Goal: Complete application form

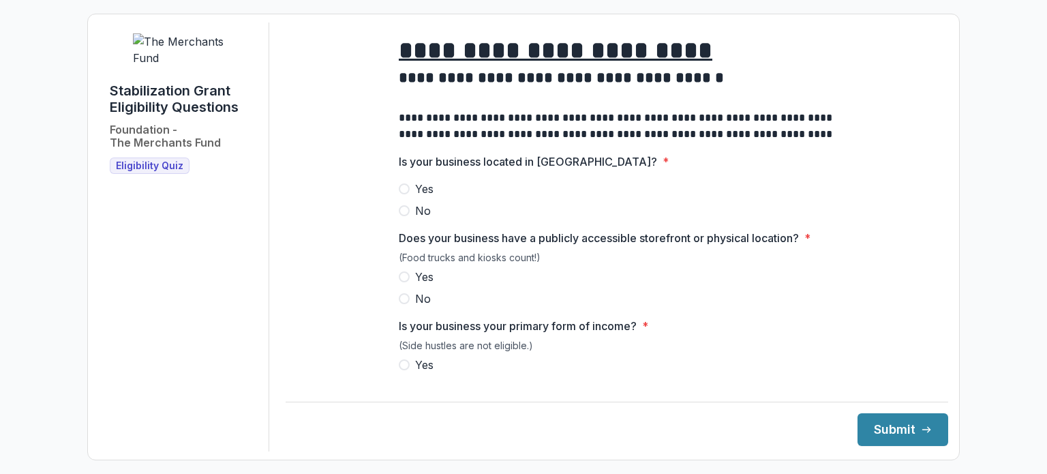
click at [403, 194] on span at bounding box center [404, 188] width 11 height 11
click at [404, 282] on span at bounding box center [404, 276] width 11 height 11
click at [403, 370] on span at bounding box center [404, 364] width 11 height 11
click at [892, 422] on button "Submit" at bounding box center [903, 429] width 91 height 33
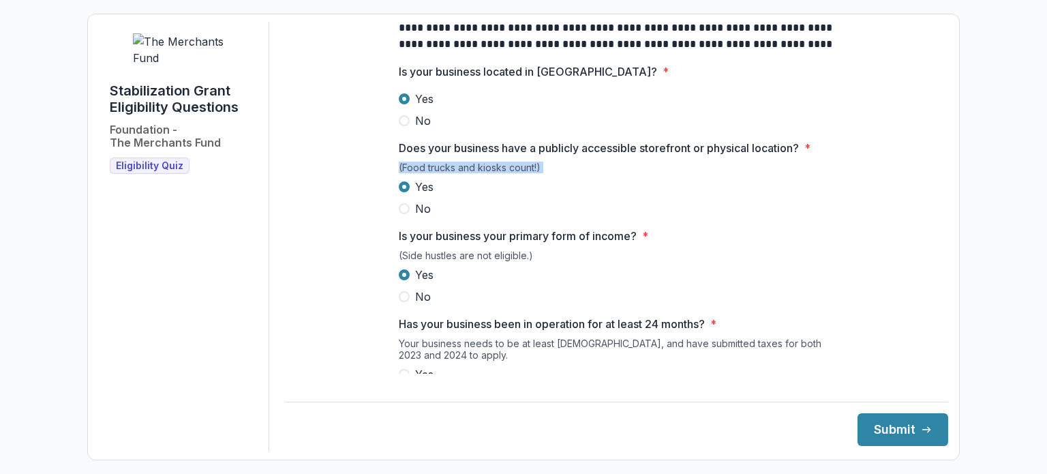
drag, startPoint x: 937, startPoint y: 164, endPoint x: 935, endPoint y: 189, distance: 24.6
click at [935, 189] on main "**********" at bounding box center [617, 197] width 663 height 351
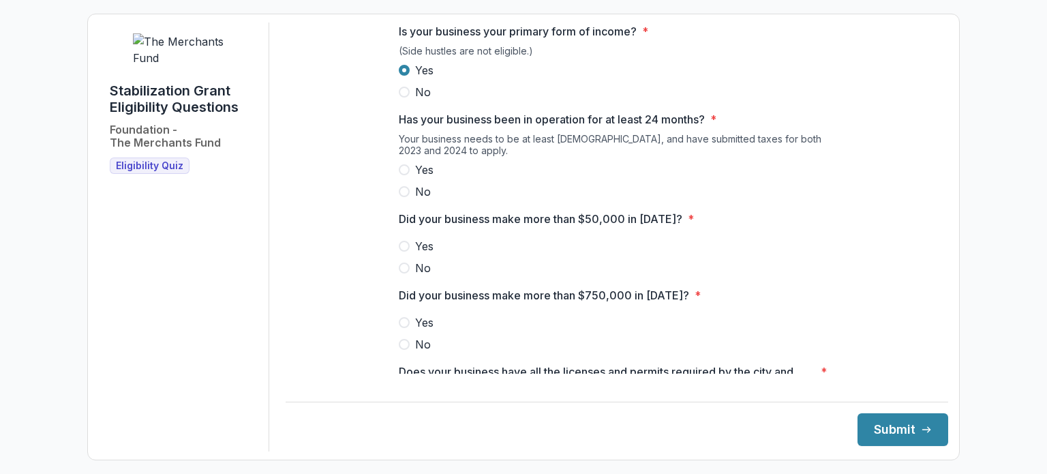
scroll to position [297, 0]
click at [404, 173] on span at bounding box center [404, 167] width 11 height 11
click at [403, 250] on span at bounding box center [404, 244] width 11 height 11
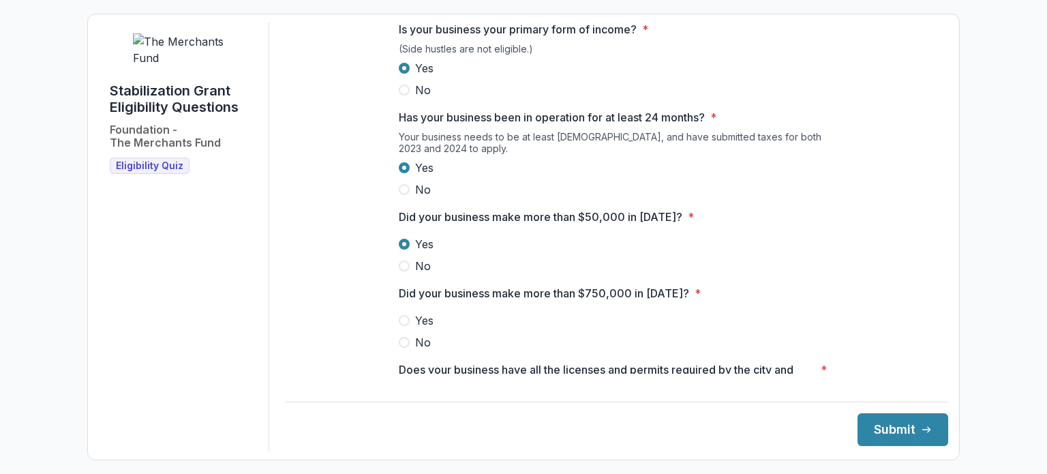
click at [402, 348] on span at bounding box center [404, 342] width 11 height 11
click at [401, 271] on span at bounding box center [404, 265] width 11 height 11
drag, startPoint x: 938, startPoint y: 220, endPoint x: 937, endPoint y: 283, distance: 62.7
click at [937, 283] on div "**********" at bounding box center [617, 236] width 663 height 429
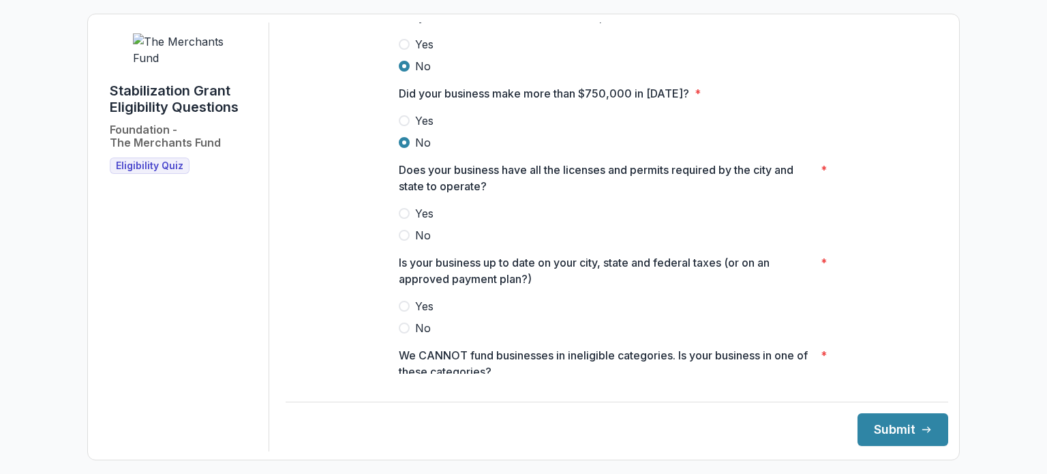
scroll to position [505, 0]
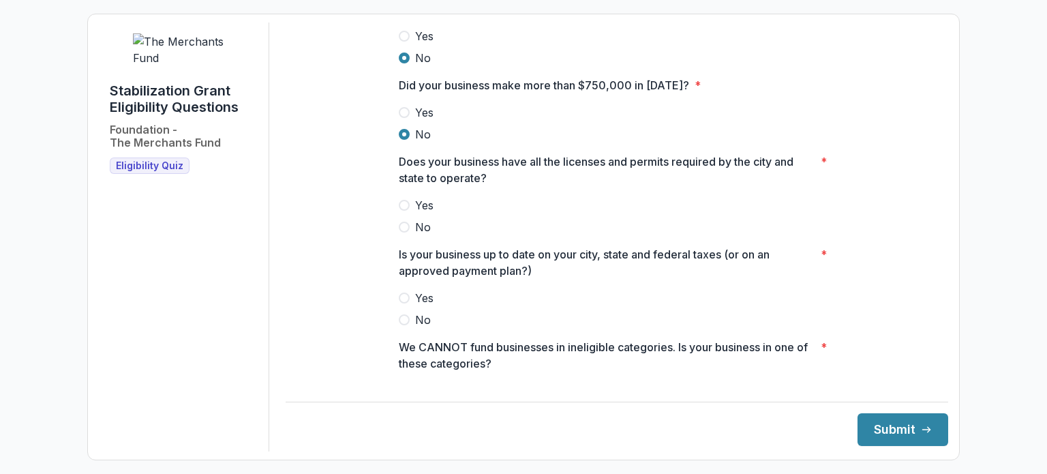
click at [404, 211] on span at bounding box center [404, 205] width 11 height 11
click at [402, 303] on span at bounding box center [404, 297] width 11 height 11
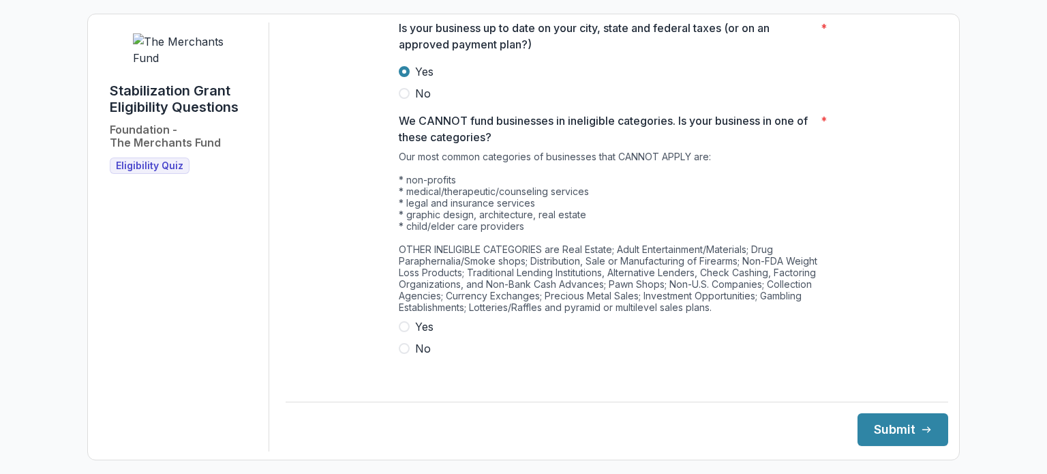
scroll to position [733, 0]
